Goal: Check status: Check status

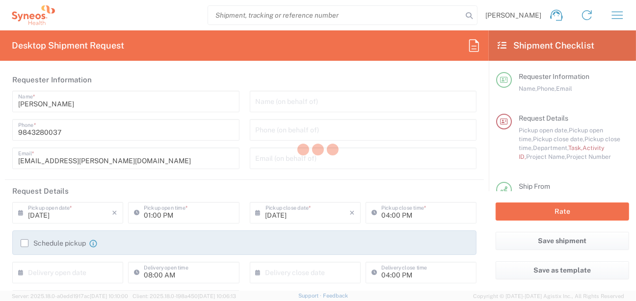
type input "4510"
type input "[US_STATE]"
type input "[GEOGRAPHIC_DATA]"
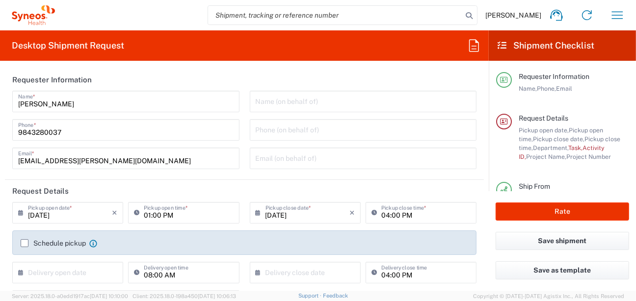
type input "Syneos Health, LLC-[GEOGRAPHIC_DATA] [GEOGRAPHIC_DATA] [GEOGRAPHIC_DATA]"
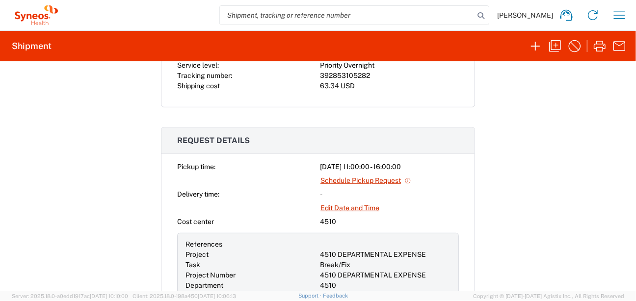
scroll to position [275, 0]
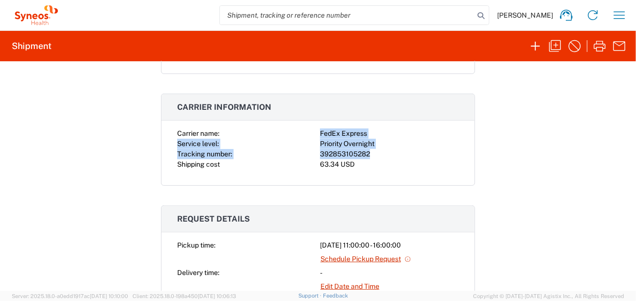
copy div "FedEx Express Service level: Priority Overnight Tracking number: 392853105282"
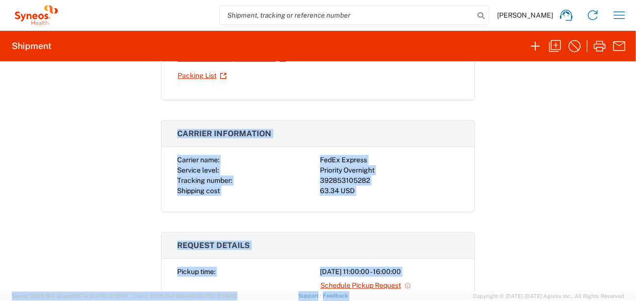
scroll to position [260, 0]
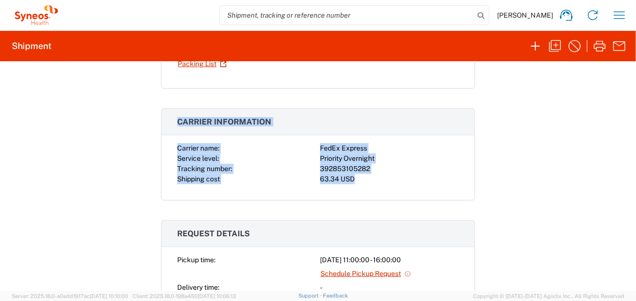
drag, startPoint x: 168, startPoint y: 166, endPoint x: 473, endPoint y: 184, distance: 305.1
click at [473, 184] on div "Shipment 56714893 Google Maps Return shipment Carrier name: FedEx Express Servi…" at bounding box center [318, 176] width 636 height 230
copy div "Carrier name: FedEx Express Service level: 2Day Tracking number: 392853109358 D…"
